Goal: Information Seeking & Learning: Understand process/instructions

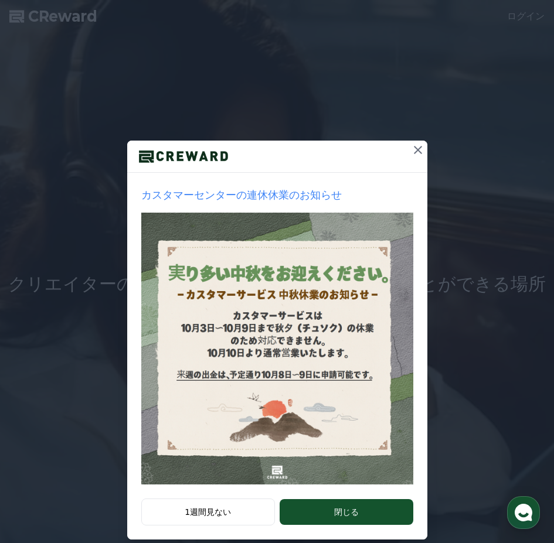
click at [411, 150] on icon at bounding box center [418, 150] width 14 height 14
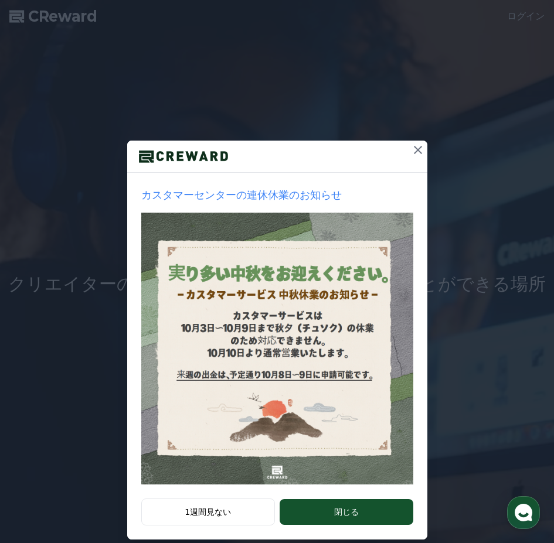
click at [421, 145] on button at bounding box center [417, 150] width 19 height 19
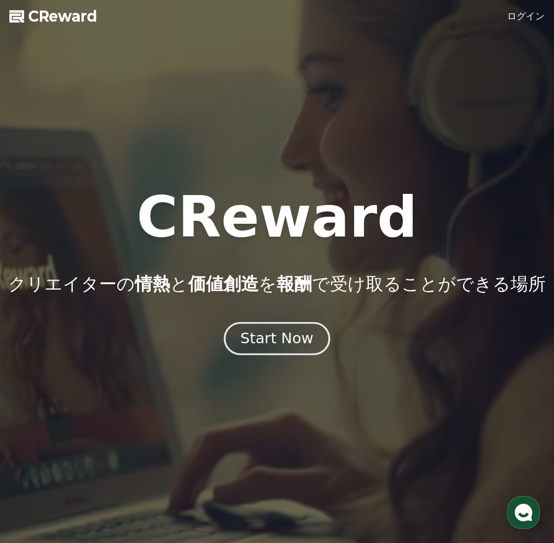
click at [289, 344] on div "Start Now" at bounding box center [276, 339] width 73 height 20
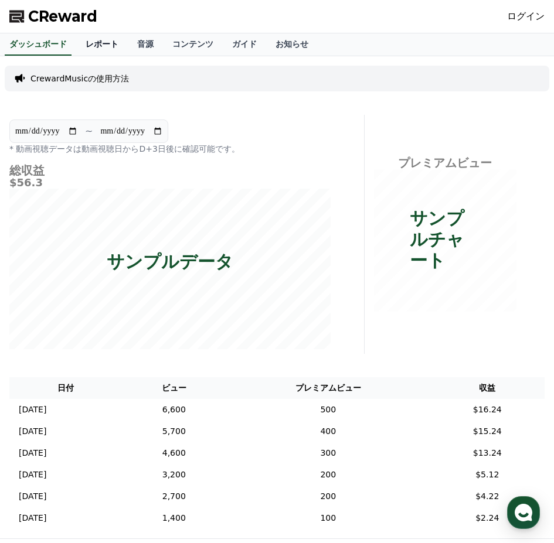
click at [88, 35] on link "レポート" at bounding box center [102, 44] width 52 height 22
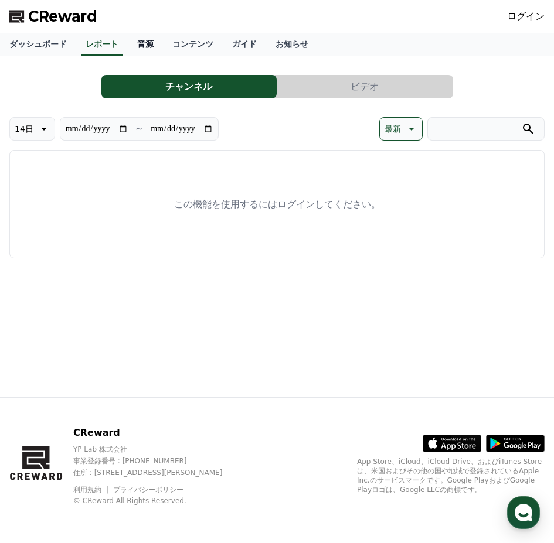
click at [128, 42] on link "音源" at bounding box center [145, 44] width 35 height 22
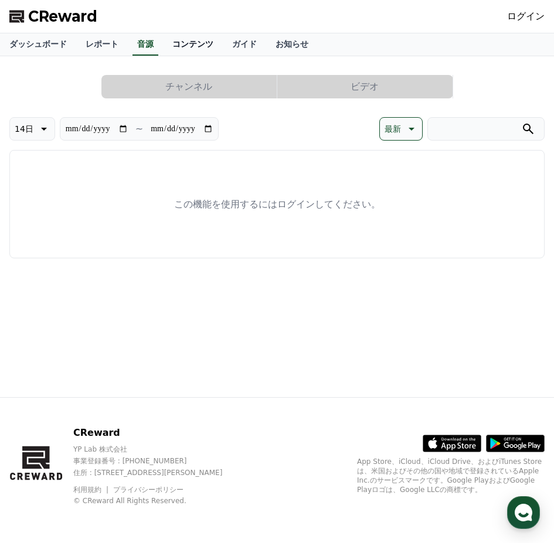
click at [172, 51] on link "コンテンツ" at bounding box center [193, 44] width 60 height 22
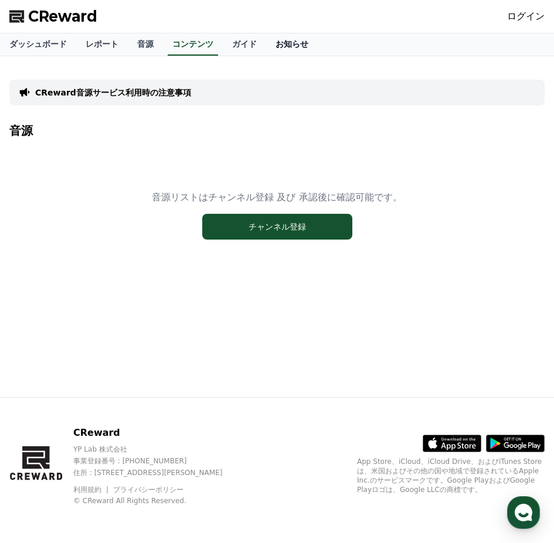
click at [266, 40] on link "お知らせ" at bounding box center [292, 44] width 52 height 22
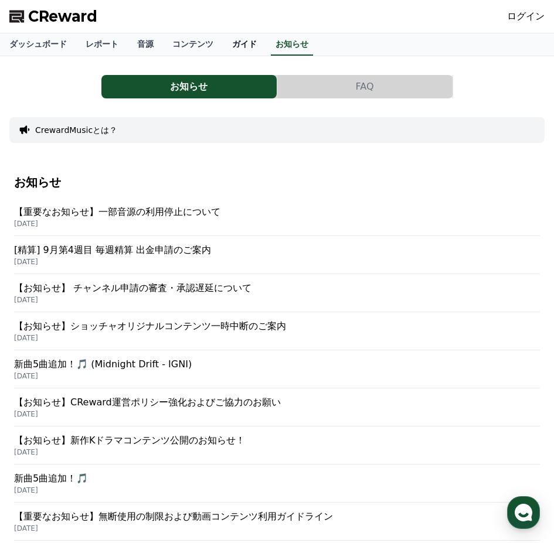
click at [223, 40] on link "ガイド" at bounding box center [244, 44] width 43 height 22
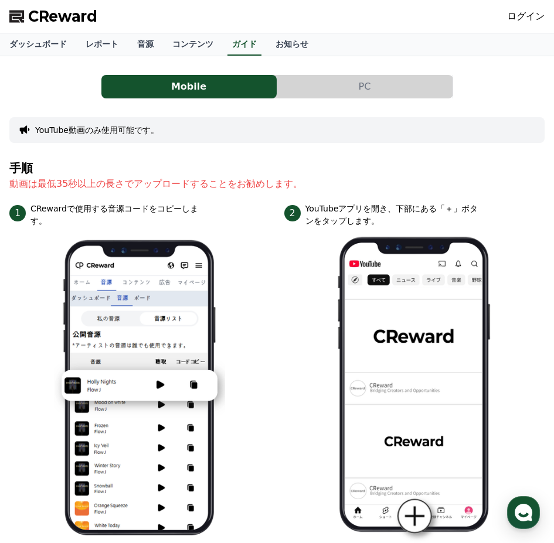
click at [330, 83] on button "PC" at bounding box center [364, 86] width 175 height 23
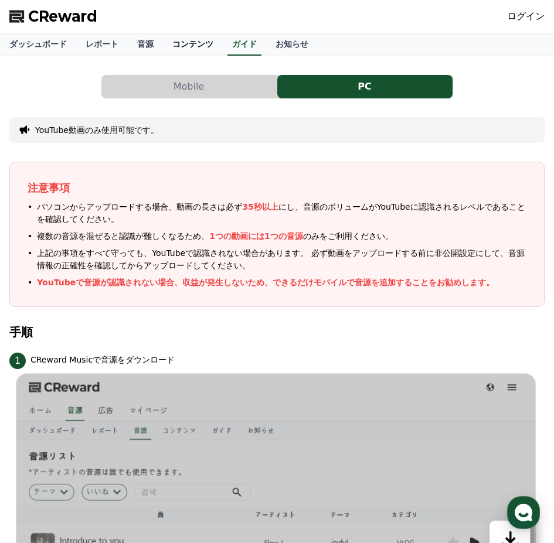
click at [163, 46] on link "コンテンツ" at bounding box center [193, 44] width 60 height 22
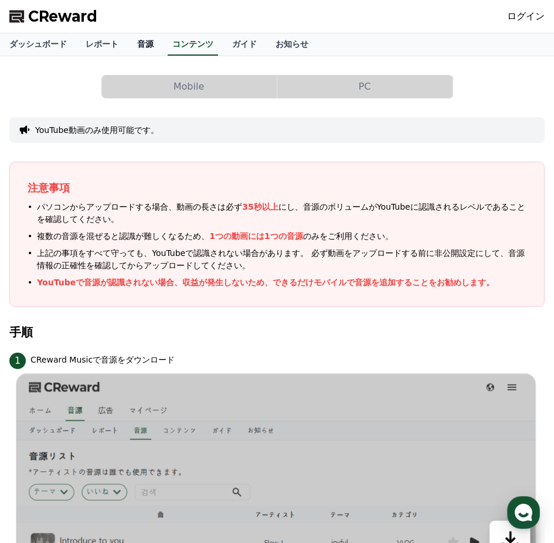
click at [128, 45] on link "音源" at bounding box center [145, 44] width 35 height 22
